Goal: Obtain resource: Download file/media

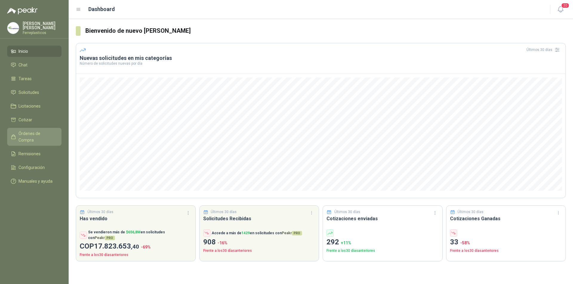
click at [31, 134] on span "Órdenes de Compra" at bounding box center [36, 136] width 37 height 13
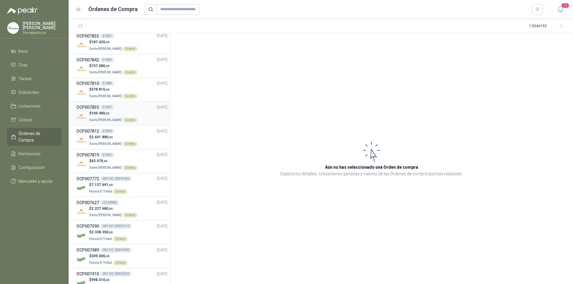
scroll to position [60, 0]
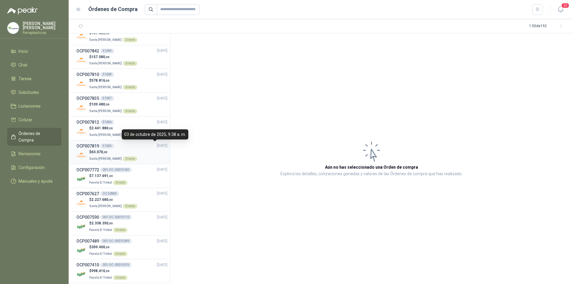
click at [157, 149] on span "[DATE]" at bounding box center [162, 146] width 10 height 6
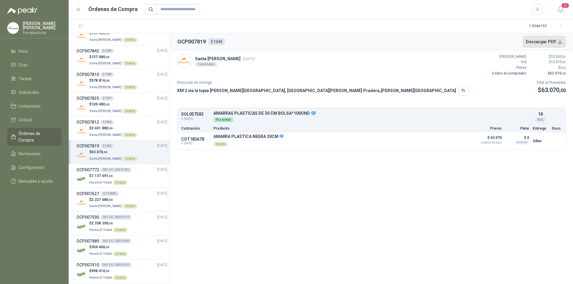
click at [538, 42] on button "Descargar PDF" at bounding box center [544, 42] width 44 height 12
click at [135, 128] on div "$ 2.441.880 ,00 Santa [PERSON_NAME] Directo" at bounding box center [121, 132] width 91 height 12
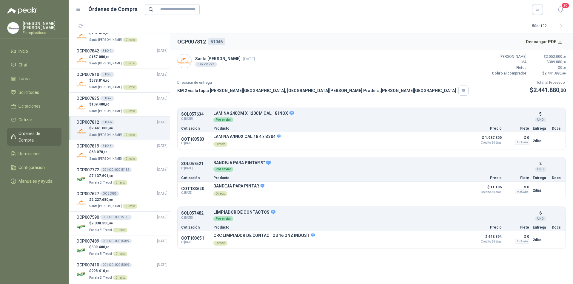
click at [414, 21] on section "1 - 50 de 192" at bounding box center [321, 26] width 504 height 14
click at [537, 40] on button "Descargar PDF" at bounding box center [544, 42] width 44 height 12
click at [144, 100] on div "OCP007835 51047 [DATE]" at bounding box center [121, 98] width 91 height 7
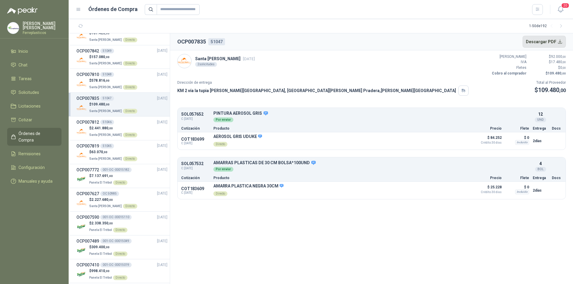
click at [532, 43] on button "Descargar PDF" at bounding box center [544, 42] width 44 height 12
click at [130, 76] on div "OCP007810 51048 [DATE]" at bounding box center [121, 74] width 91 height 7
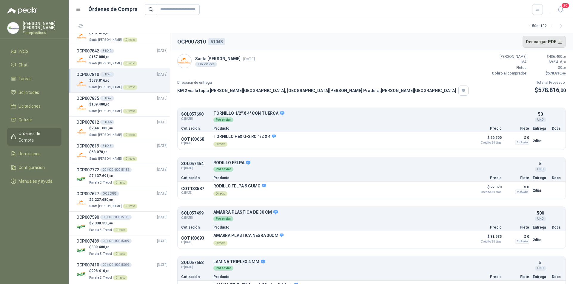
click at [535, 42] on button "Descargar PDF" at bounding box center [544, 42] width 44 height 12
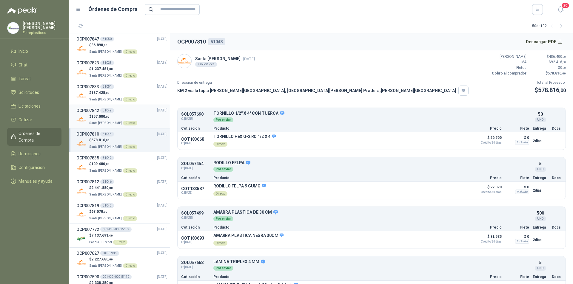
click at [143, 117] on div "$ 157.080 ,00 Santa [PERSON_NAME] Directo" at bounding box center [121, 120] width 91 height 12
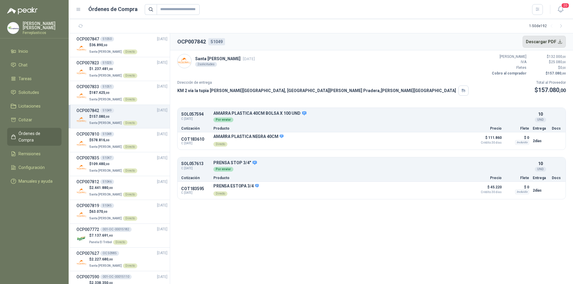
click at [545, 39] on button "Descargar PDF" at bounding box center [544, 42] width 44 height 12
click at [139, 92] on div "$ 187.425 ,00 Santa [PERSON_NAME] Directo" at bounding box center [121, 96] width 91 height 12
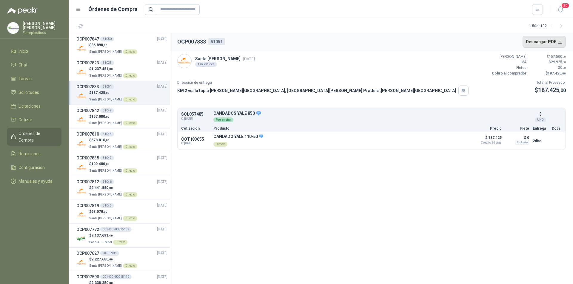
click at [538, 42] on button "Descargar PDF" at bounding box center [544, 42] width 44 height 12
click at [141, 68] on div "$ 1.237.481 ,00 Santa [PERSON_NAME] Directo" at bounding box center [121, 72] width 91 height 12
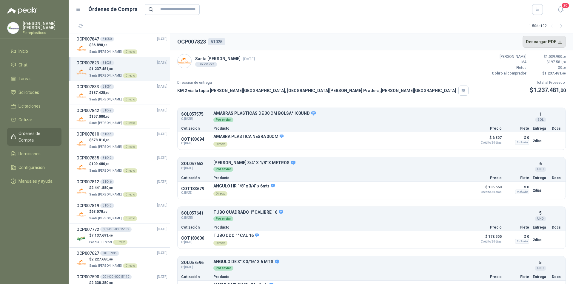
click at [540, 44] on button "Descargar PDF" at bounding box center [544, 42] width 44 height 12
click at [143, 45] on div "$ 36.890 ,00 Santa [PERSON_NAME] Directo" at bounding box center [121, 48] width 91 height 12
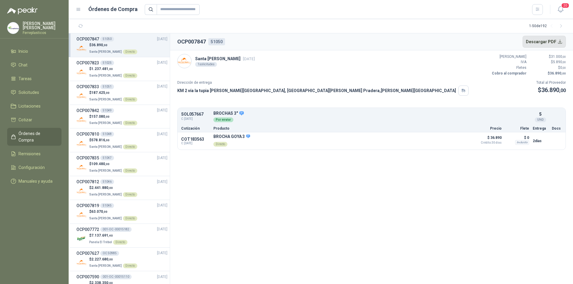
click at [536, 44] on button "Descargar PDF" at bounding box center [544, 42] width 44 height 12
